Goal: Task Accomplishment & Management: Complete application form

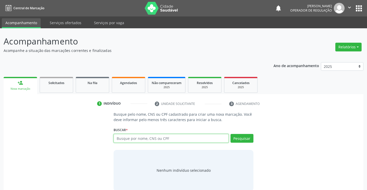
click at [161, 138] on input "text" at bounding box center [171, 138] width 115 height 9
type input "706904106625739"
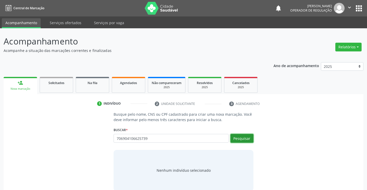
click at [247, 136] on button "Pesquisar" at bounding box center [242, 138] width 23 height 9
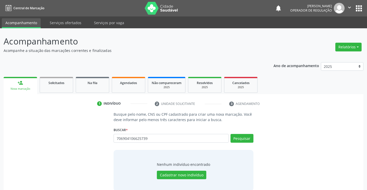
drag, startPoint x: 114, startPoint y: 139, endPoint x: 152, endPoint y: 140, distance: 38.1
click at [142, 142] on div "706904106625739 Busque por nome, CNS ou CPF Nenhum resultado encontrado para: "…" at bounding box center [184, 140] width 140 height 12
click at [240, 140] on button "Pesquisar" at bounding box center [242, 138] width 23 height 9
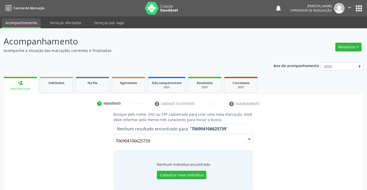
drag, startPoint x: 153, startPoint y: 140, endPoint x: 115, endPoint y: 140, distance: 37.9
click at [115, 141] on div "706904106625739" at bounding box center [184, 138] width 140 height 9
click at [184, 178] on button "Cadastrar novo indivíduo" at bounding box center [181, 175] width 49 height 9
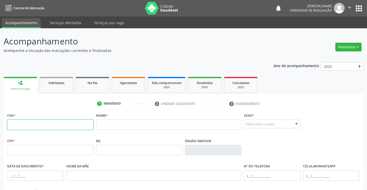
click at [42, 127] on input "text" at bounding box center [50, 125] width 86 height 10
paste input "706 9041 0662 5739"
type input "706 9041 0662 5739"
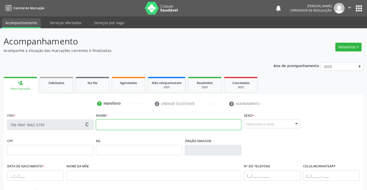
click at [123, 125] on input "text" at bounding box center [169, 125] width 146 height 10
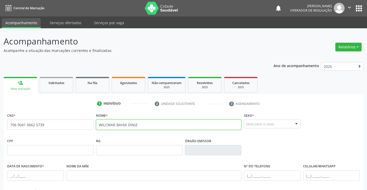
type input "WILCMAR BAHIA DINIZ"
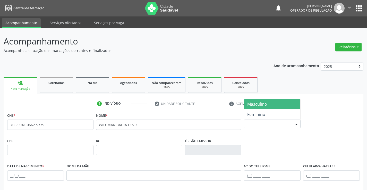
click at [262, 124] on div "Selecione o sexo" at bounding box center [272, 124] width 57 height 9
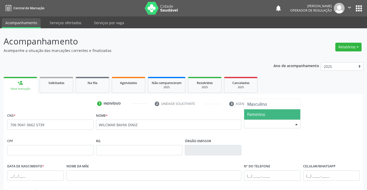
click at [266, 114] on span "Feminino" at bounding box center [272, 114] width 56 height 10
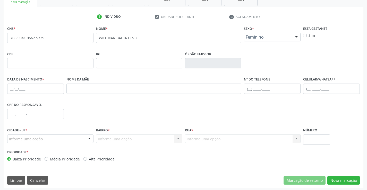
scroll to position [89, 0]
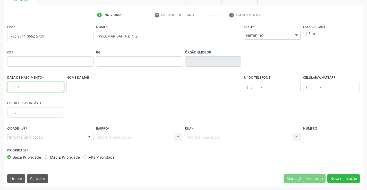
click at [28, 85] on input "text" at bounding box center [35, 87] width 57 height 10
type input "[DATE]"
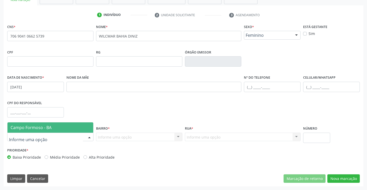
click at [43, 138] on div at bounding box center [50, 137] width 86 height 9
click at [48, 129] on span "Campo Formoso - BA" at bounding box center [31, 128] width 41 height 6
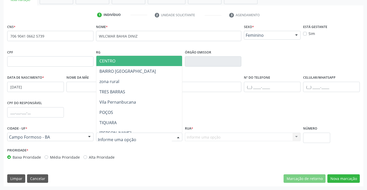
click at [129, 60] on span "CENTRO" at bounding box center [151, 61] width 111 height 10
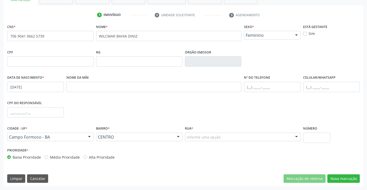
click at [256, 137] on div "Informe uma opção" at bounding box center [243, 137] width 116 height 9
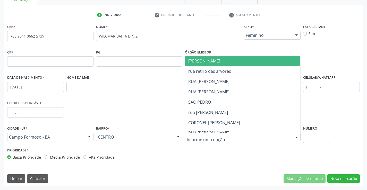
click at [238, 60] on span "[PERSON_NAME]" at bounding box center [247, 61] width 124 height 10
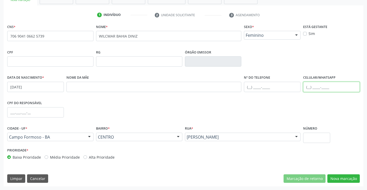
click at [328, 88] on input "text" at bounding box center [331, 87] width 57 height 10
type input "[PHONE_NUMBER]"
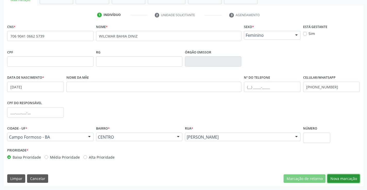
click at [349, 176] on button "Nova marcação" at bounding box center [343, 179] width 32 height 9
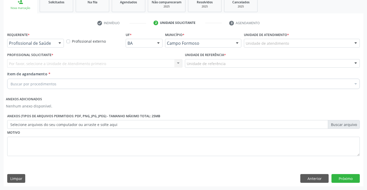
scroll to position [81, 0]
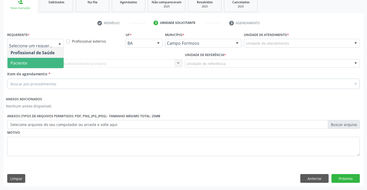
click at [35, 64] on span "Paciente" at bounding box center [35, 63] width 56 height 10
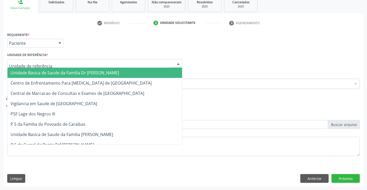
click at [45, 73] on span "Unidade Basica de Saude da Familia Dr [PERSON_NAME]" at bounding box center [65, 73] width 108 height 6
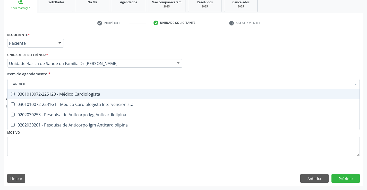
type input "CARDIOLO"
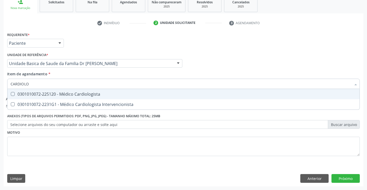
click at [67, 95] on div "0301010072-225120 - Médico Cardiologista" at bounding box center [184, 94] width 346 height 4
checkbox Cardiologista "true"
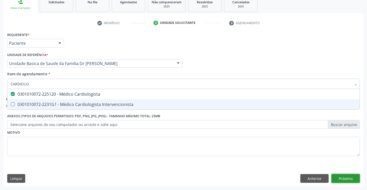
click at [345, 178] on button "Próximo" at bounding box center [345, 178] width 28 height 9
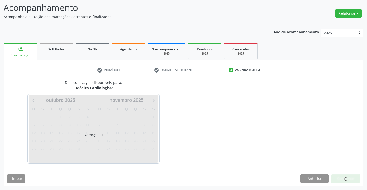
scroll to position [34, 0]
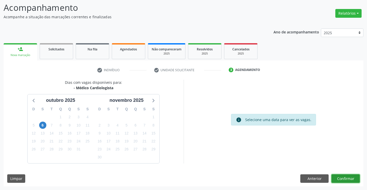
click at [345, 178] on button "Confirmar" at bounding box center [345, 179] width 28 height 9
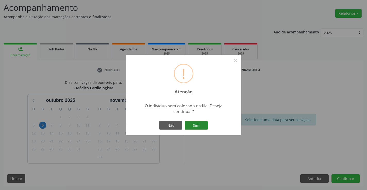
click at [199, 122] on button "Sim" at bounding box center [196, 125] width 23 height 9
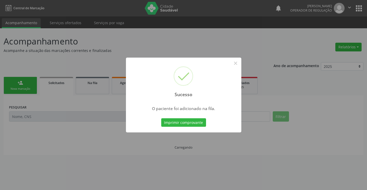
scroll to position [0, 0]
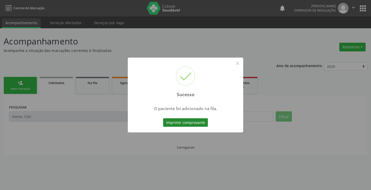
click at [199, 121] on button "Imprimir comprovante" at bounding box center [185, 122] width 45 height 9
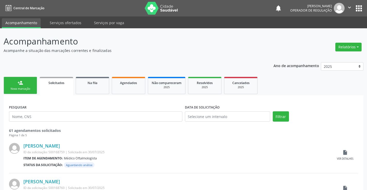
click at [24, 84] on link "person_add Nova marcação" at bounding box center [20, 85] width 33 height 17
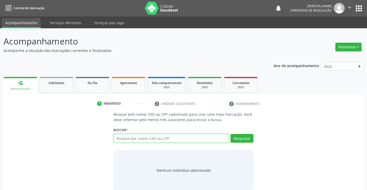
click at [156, 141] on input "text" at bounding box center [171, 138] width 115 height 9
type input "702702141574360"
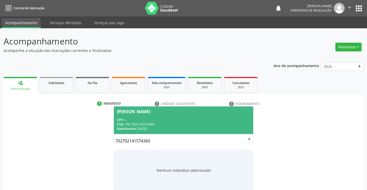
click at [170, 119] on div "CPF: --" at bounding box center [183, 120] width 133 height 4
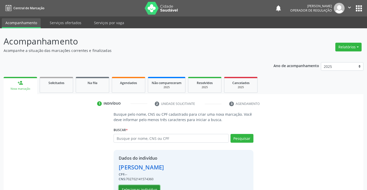
click at [141, 187] on button "Selecionar indivíduo" at bounding box center [139, 189] width 41 height 9
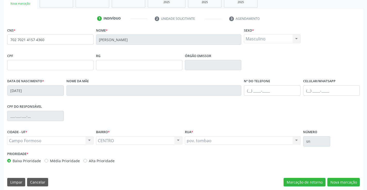
scroll to position [89, 0]
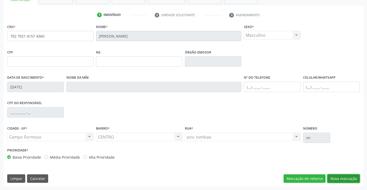
click at [344, 177] on button "Nova marcação" at bounding box center [343, 179] width 32 height 9
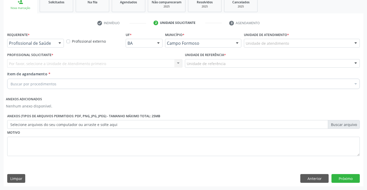
scroll to position [81, 0]
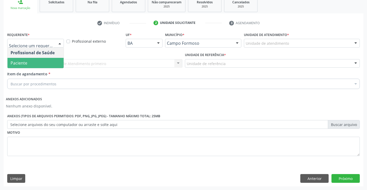
click at [21, 61] on span "Paciente" at bounding box center [19, 63] width 17 height 6
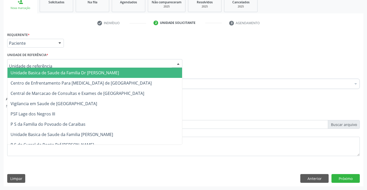
click at [31, 71] on span "Unidade Basica de Saude da Familia Dr [PERSON_NAME]" at bounding box center [65, 73] width 108 height 6
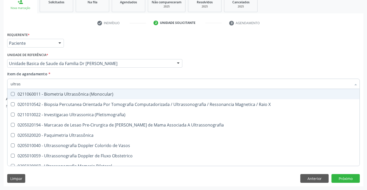
type input "ultrass"
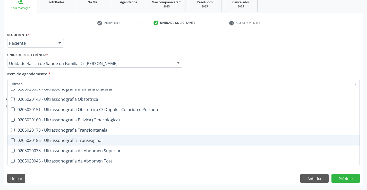
scroll to position [103, 0]
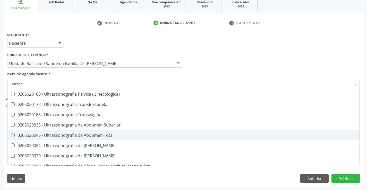
click at [114, 135] on div "0205020046 - Ultrassonografia de Abdomen Total" at bounding box center [184, 135] width 346 height 4
checkbox Total "true"
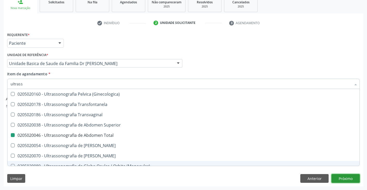
click at [345, 177] on button "Próximo" at bounding box center [345, 178] width 28 height 9
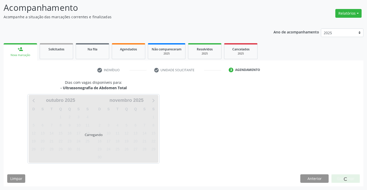
scroll to position [0, 0]
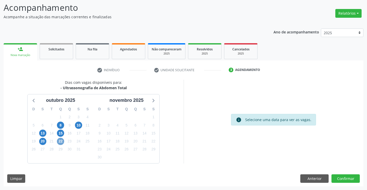
click at [59, 141] on span "22" at bounding box center [60, 141] width 7 height 7
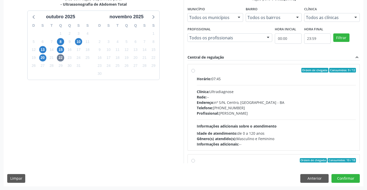
click at [226, 72] on div "Ordem de chegada Consumidos: 9 / 12" at bounding box center [276, 70] width 159 height 5
click at [195, 72] on input "Ordem de chegada Consumidos: 9 / 12 Horário: 07:45 Clínica: Ultradiagnose Rede:…" at bounding box center [193, 70] width 4 height 5
radio input "true"
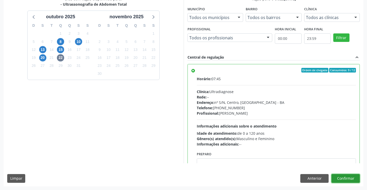
click at [346, 177] on button "Confirmar" at bounding box center [345, 178] width 28 height 9
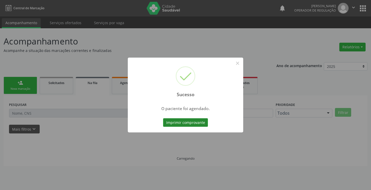
click at [182, 122] on button "Imprimir comprovante" at bounding box center [185, 122] width 45 height 9
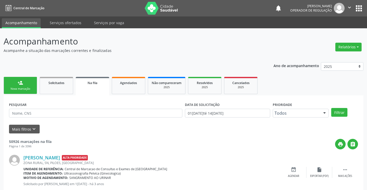
click at [26, 86] on link "person_add Nova marcação" at bounding box center [20, 85] width 33 height 17
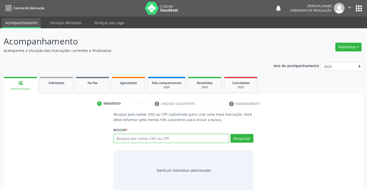
click at [147, 139] on input "text" at bounding box center [171, 138] width 115 height 9
type input "700408448514948"
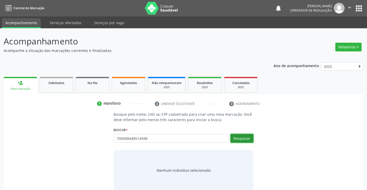
click at [241, 138] on button "Pesquisar" at bounding box center [242, 138] width 23 height 9
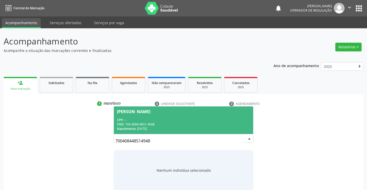
click at [239, 137] on input "700408448514948" at bounding box center [178, 141] width 127 height 10
click at [166, 116] on span "[PERSON_NAME] CPF: -- CNS: 700 4084 4851 4948 Nascimento: 04[DATE]" at bounding box center [183, 121] width 139 height 28
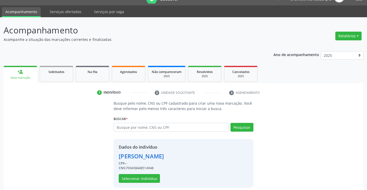
scroll to position [16, 0]
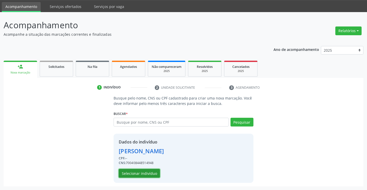
click at [141, 172] on button "Selecionar indivíduo" at bounding box center [139, 173] width 41 height 9
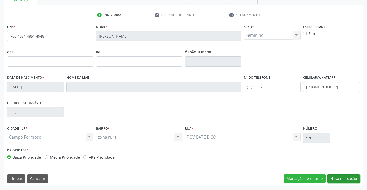
click at [342, 175] on button "Nova marcação" at bounding box center [343, 179] width 32 height 9
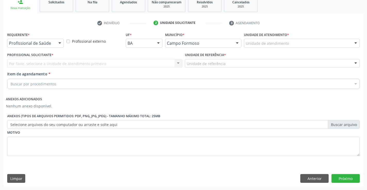
scroll to position [81, 0]
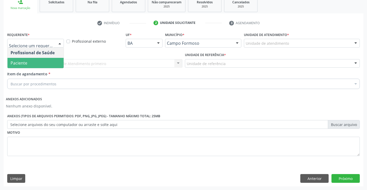
click at [27, 61] on span "Paciente" at bounding box center [35, 63] width 56 height 10
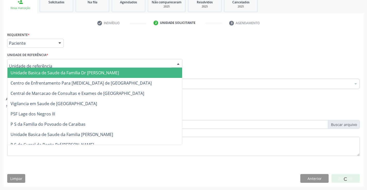
click at [27, 61] on div at bounding box center [94, 63] width 175 height 9
click at [38, 70] on span "Unidade Basica de Saude da Familia Dr [PERSON_NAME]" at bounding box center [94, 73] width 175 height 10
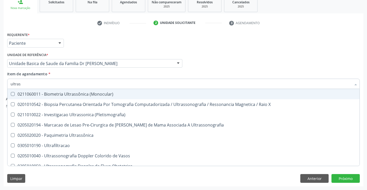
type input "ultrass"
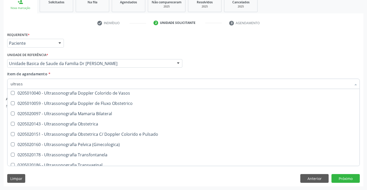
scroll to position [77, 0]
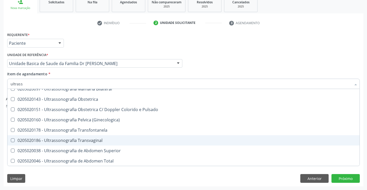
click at [113, 139] on div "0205020186 - Ultrassonografia Transvaginal" at bounding box center [184, 141] width 346 height 4
checkbox Transvaginal "true"
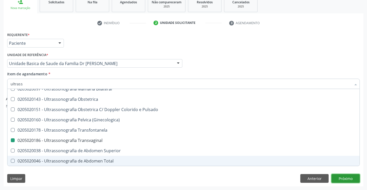
click at [347, 177] on button "Próximo" at bounding box center [345, 178] width 28 height 9
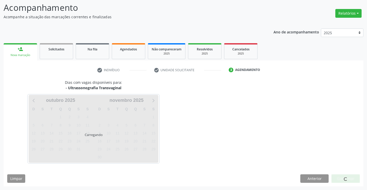
scroll to position [0, 0]
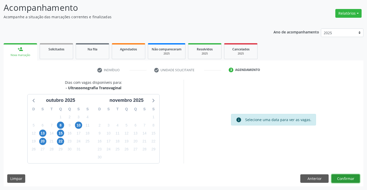
click at [346, 178] on button "Confirmar" at bounding box center [345, 179] width 28 height 9
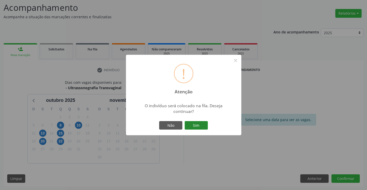
click at [194, 123] on button "Sim" at bounding box center [196, 125] width 23 height 9
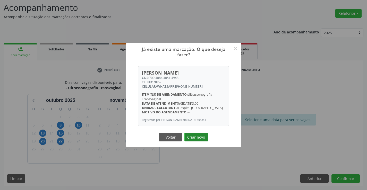
click at [198, 138] on button "Criar novo" at bounding box center [196, 137] width 24 height 9
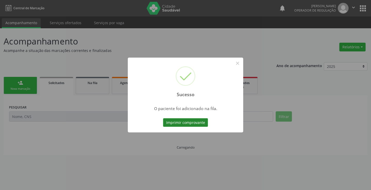
click at [184, 125] on button "Imprimir comprovante" at bounding box center [185, 122] width 45 height 9
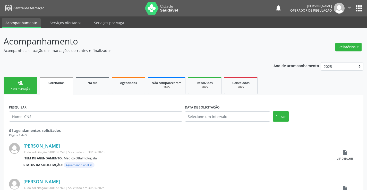
click at [25, 84] on link "person_add Nova marcação" at bounding box center [20, 85] width 33 height 17
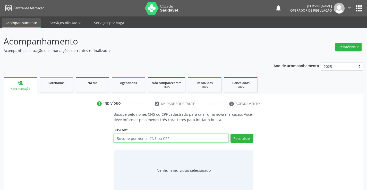
click at [185, 139] on input "text" at bounding box center [171, 138] width 115 height 9
type input "705409414041798"
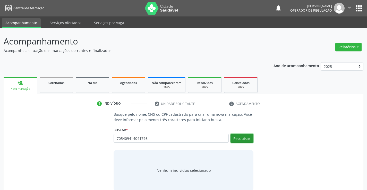
click at [242, 137] on button "Pesquisar" at bounding box center [242, 138] width 23 height 9
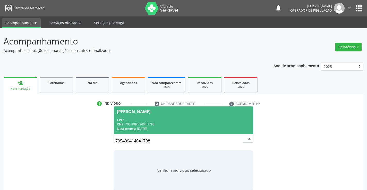
click at [166, 124] on div "CNS: 705 4094 1404 1798" at bounding box center [183, 124] width 133 height 4
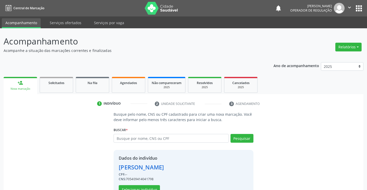
scroll to position [16, 0]
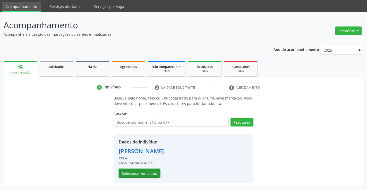
click at [136, 170] on button "Selecionar indivíduo" at bounding box center [139, 173] width 41 height 9
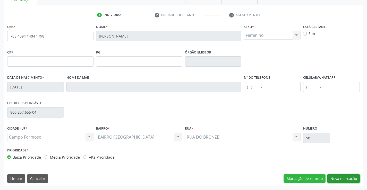
click at [343, 178] on button "Nova marcação" at bounding box center [343, 179] width 32 height 9
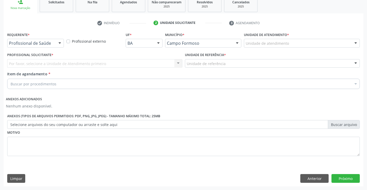
scroll to position [81, 0]
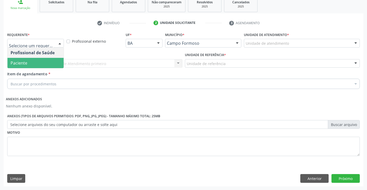
click at [32, 64] on span "Paciente" at bounding box center [35, 63] width 56 height 10
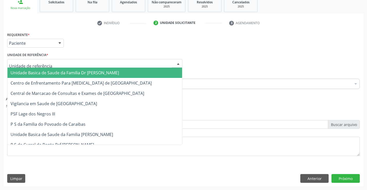
click at [41, 61] on div at bounding box center [94, 63] width 175 height 9
click at [54, 75] on span "Unidade Basica de Saude da Familia Dr [PERSON_NAME]" at bounding box center [65, 73] width 108 height 6
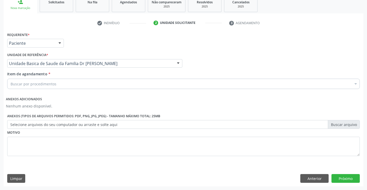
click at [48, 88] on div "Buscar por procedimentos" at bounding box center [183, 84] width 353 height 10
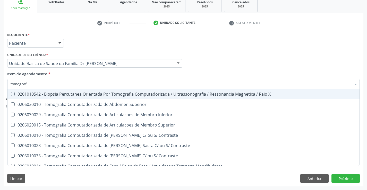
type input "tomografia"
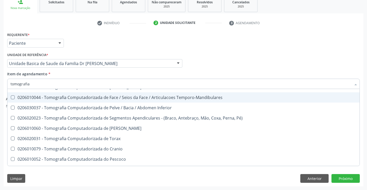
scroll to position [88, 0]
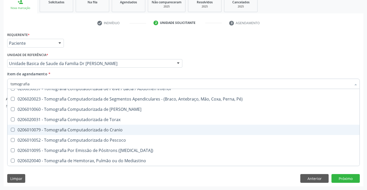
click at [125, 131] on div "0206010079 - Tomografia Computadorizada do Cranio" at bounding box center [184, 130] width 346 height 4
checkbox Cranio "true"
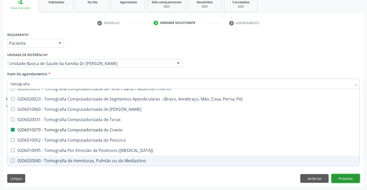
click at [346, 177] on button "Próximo" at bounding box center [345, 178] width 28 height 9
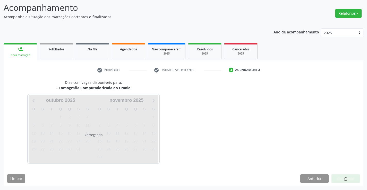
scroll to position [0, 0]
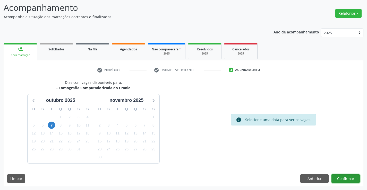
click at [348, 177] on button "Confirmar" at bounding box center [345, 179] width 28 height 9
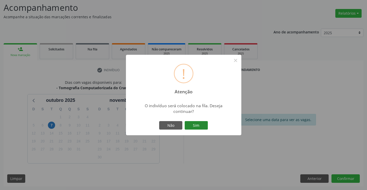
click at [195, 124] on button "Sim" at bounding box center [196, 125] width 23 height 9
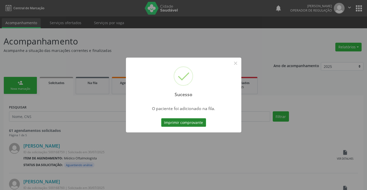
click at [186, 123] on button "Imprimir comprovante" at bounding box center [183, 122] width 45 height 9
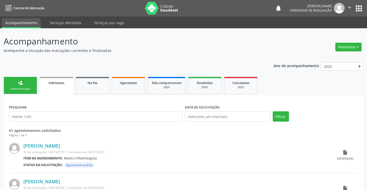
click at [24, 87] on div "Nova marcação" at bounding box center [20, 89] width 26 height 4
click at [24, 84] on link "person_add Nova marcação" at bounding box center [20, 85] width 33 height 17
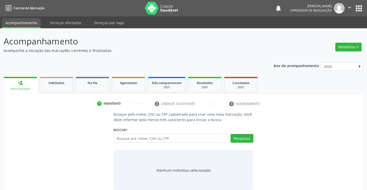
click at [350, 7] on icon "" at bounding box center [350, 8] width 6 height 6
click at [332, 31] on link "Sair" at bounding box center [337, 31] width 36 height 7
